Goal: Task Accomplishment & Management: Manage account settings

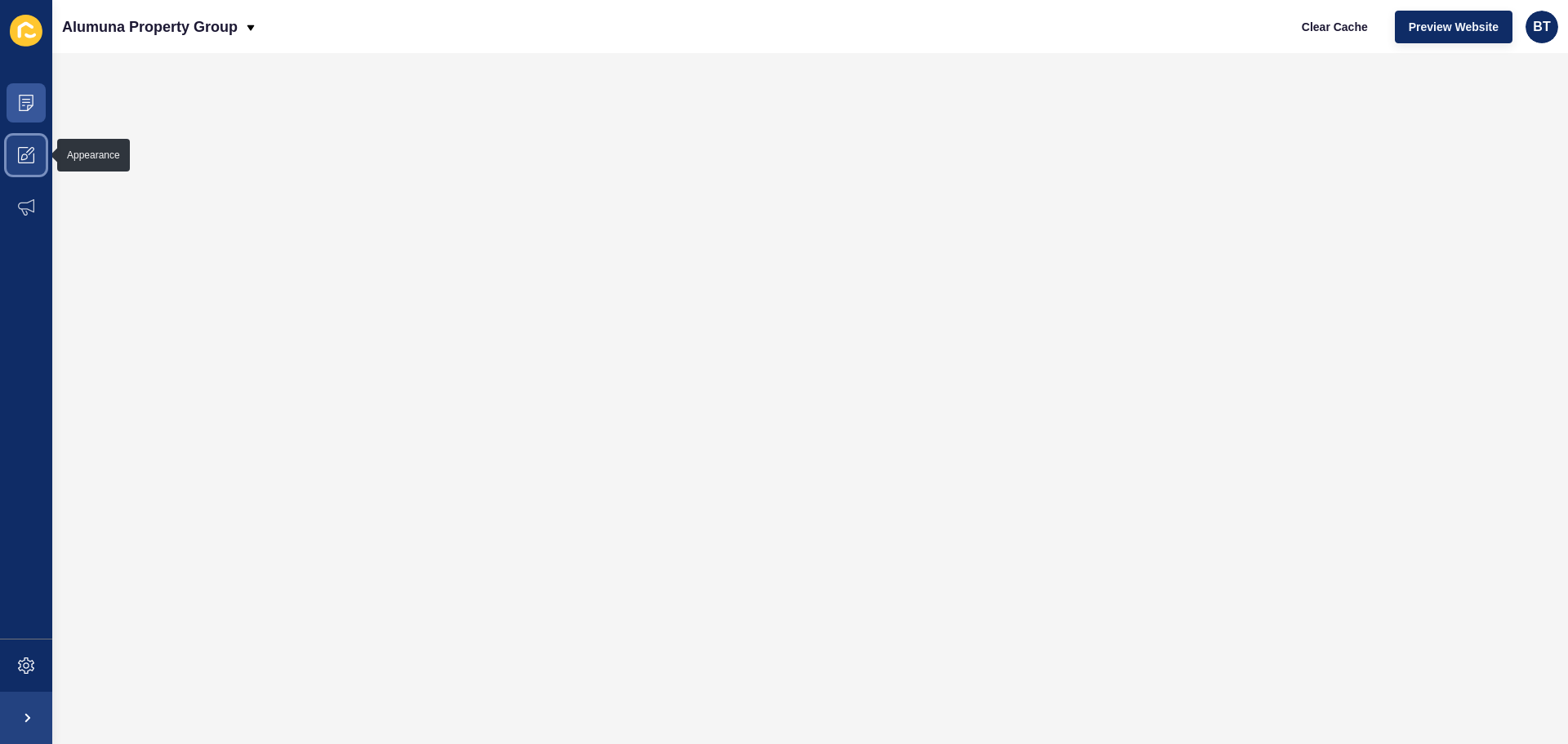
click at [24, 159] on icon at bounding box center [24, 156] width 6 height 6
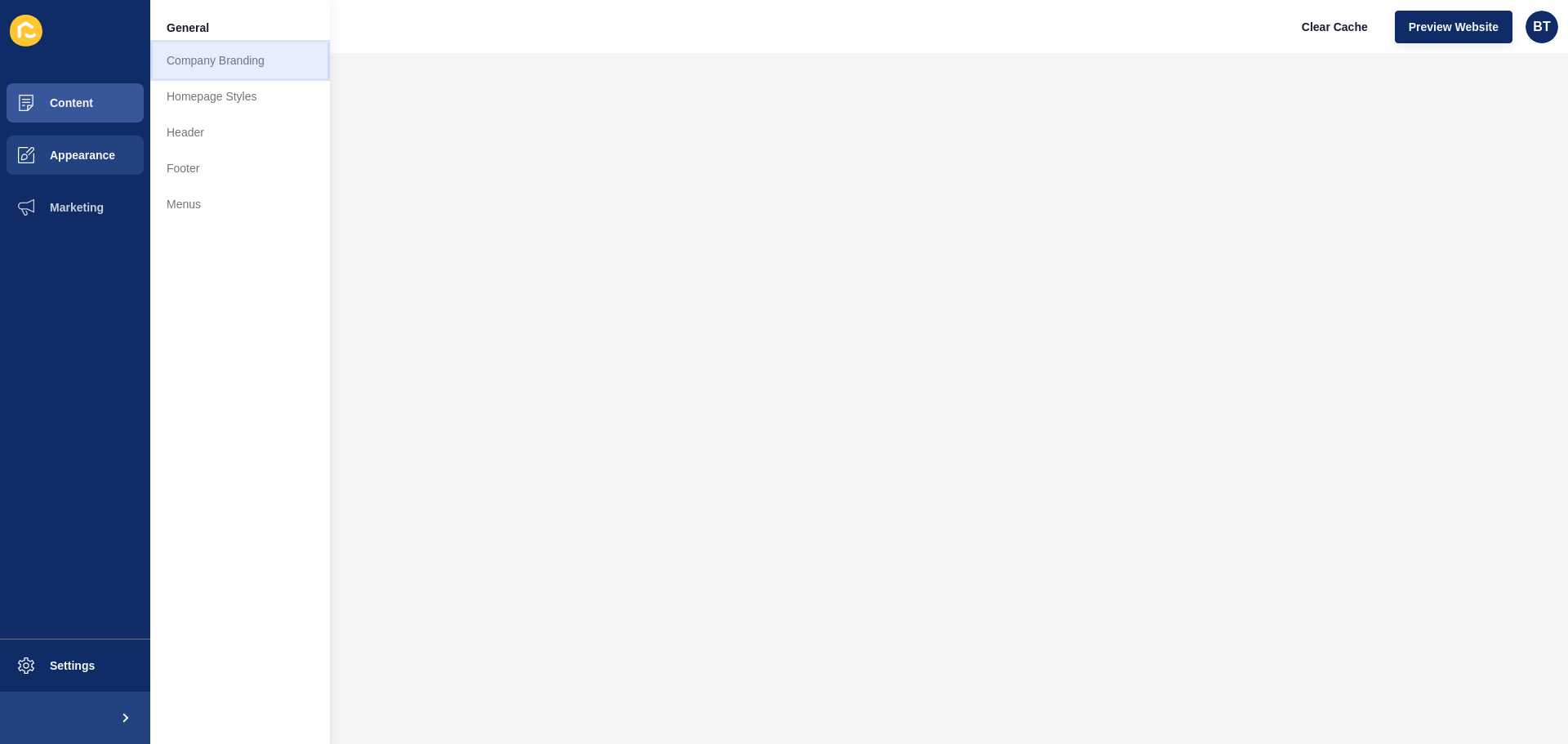
click at [202, 69] on link "Company Branding" at bounding box center [240, 60] width 179 height 36
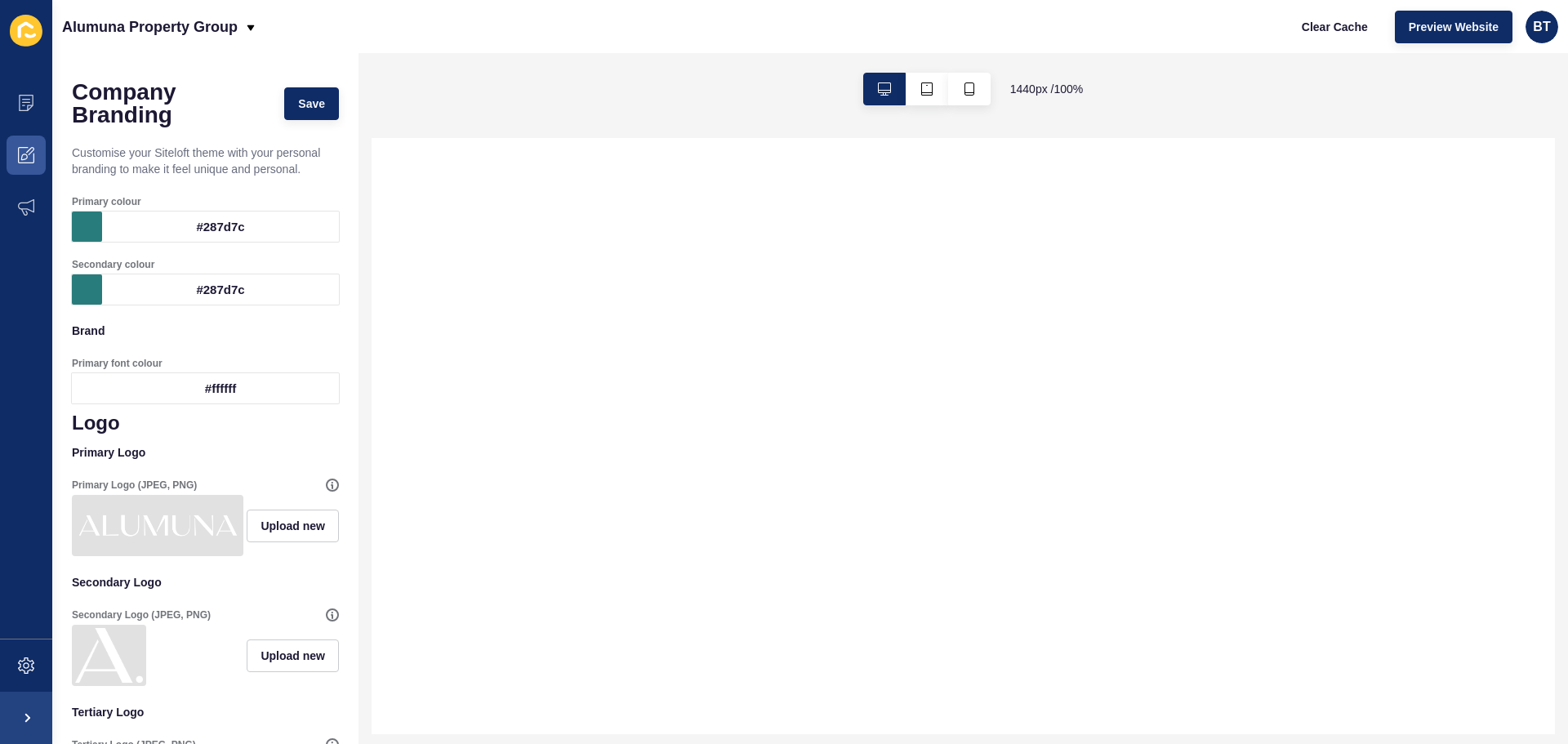
click at [253, 228] on div "#287d7c" at bounding box center [220, 227] width 237 height 31
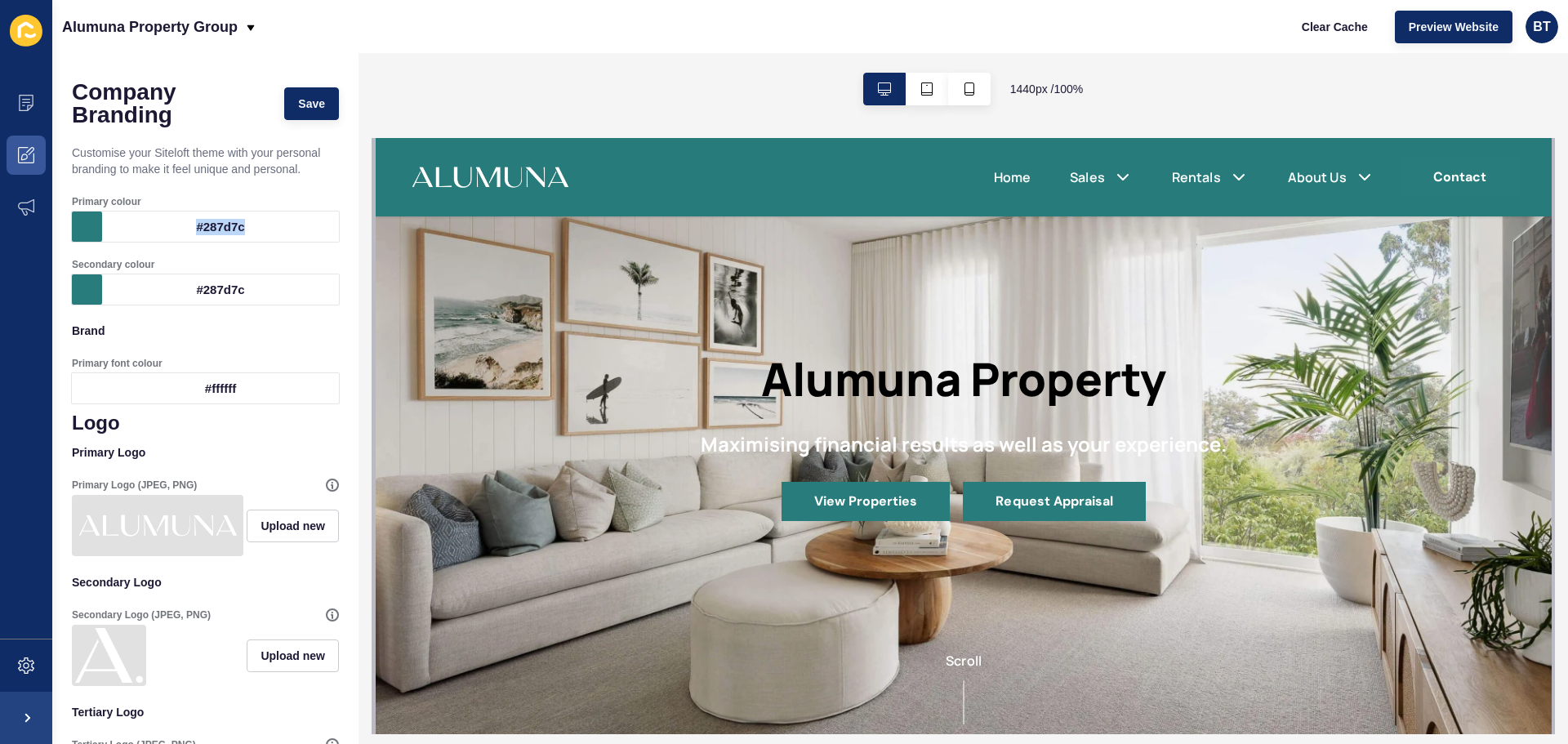
drag, startPoint x: 250, startPoint y: 228, endPoint x: 189, endPoint y: 228, distance: 61.0
click at [189, 228] on div "#287d7c" at bounding box center [220, 227] width 237 height 31
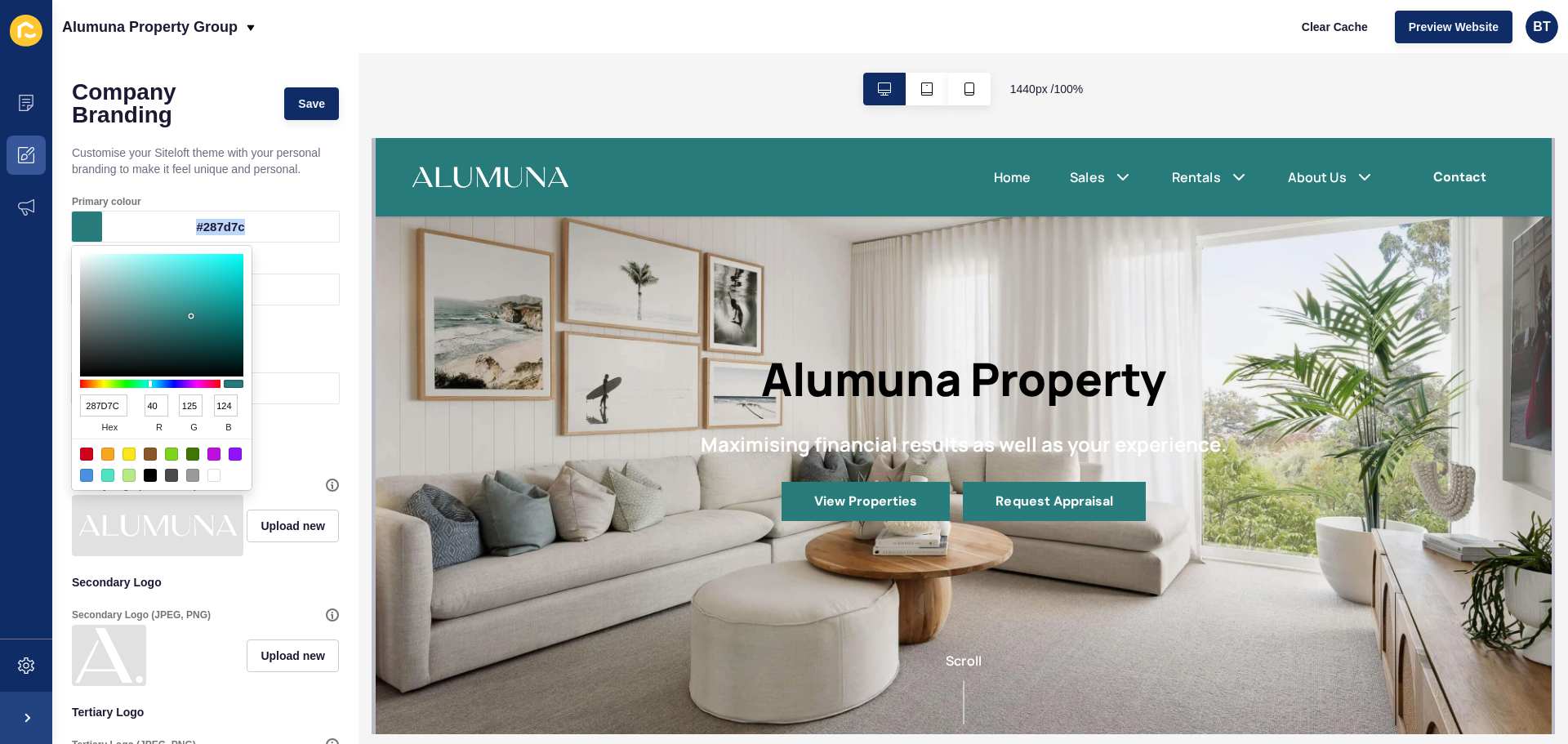
copy div "#287d7c"
click at [411, 31] on div "Alumuna Property Group Clear Cache Preview Website BT" at bounding box center [810, 26] width 1516 height 53
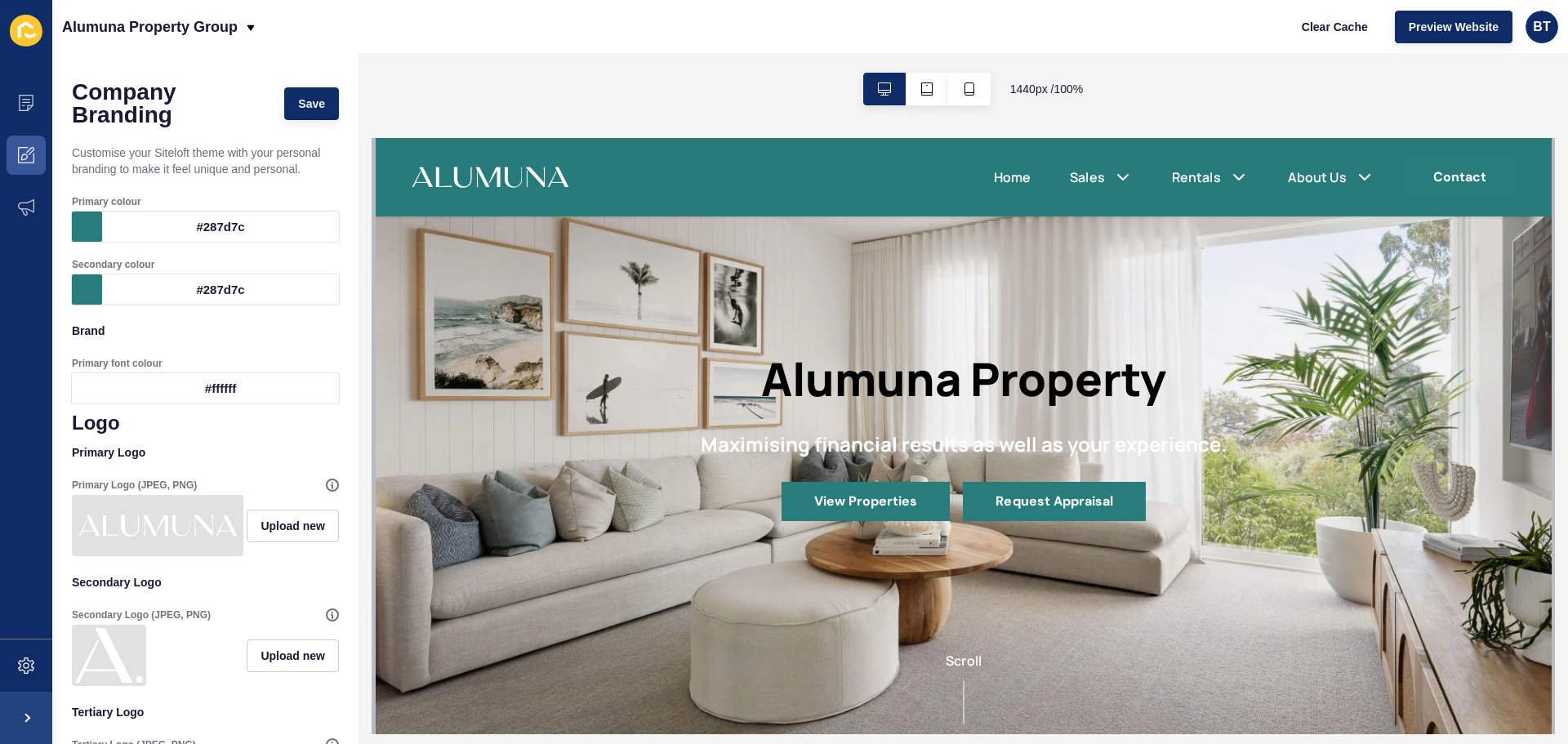
click at [32, 33] on icon at bounding box center [25, 31] width 32 height 32
click at [34, 32] on icon at bounding box center [25, 31] width 32 height 32
click at [24, 96] on icon at bounding box center [26, 102] width 17 height 17
